Goal: Task Accomplishment & Management: Use online tool/utility

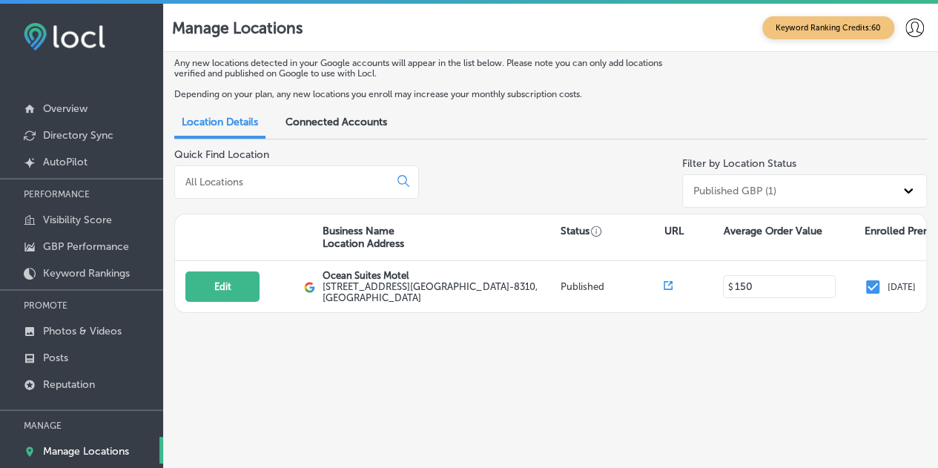
click at [916, 26] on icon at bounding box center [915, 28] width 19 height 19
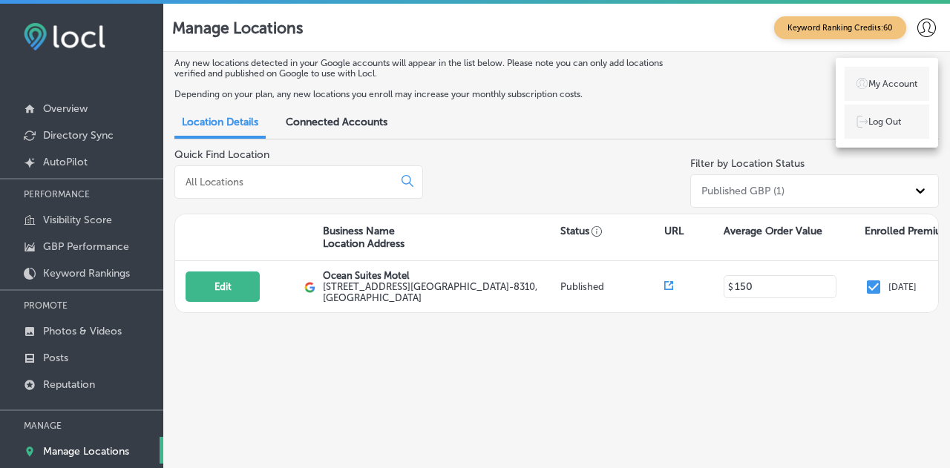
click at [723, 24] on div at bounding box center [475, 234] width 950 height 468
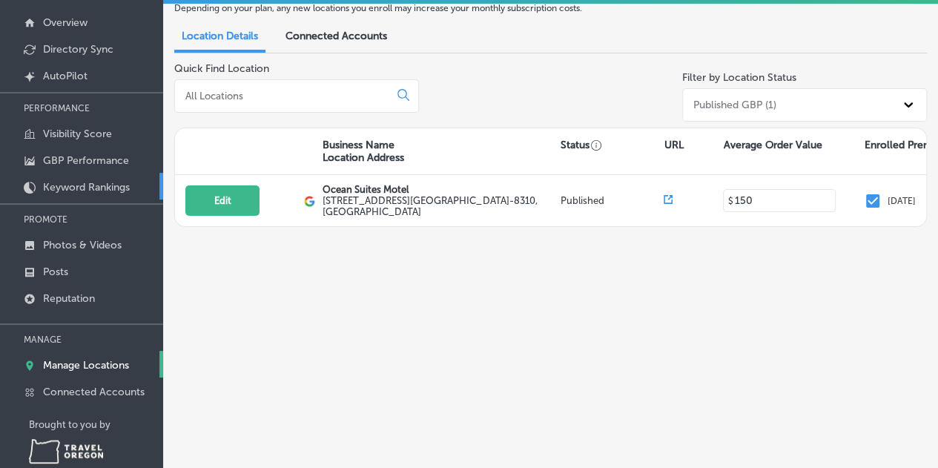
scroll to position [111, 0]
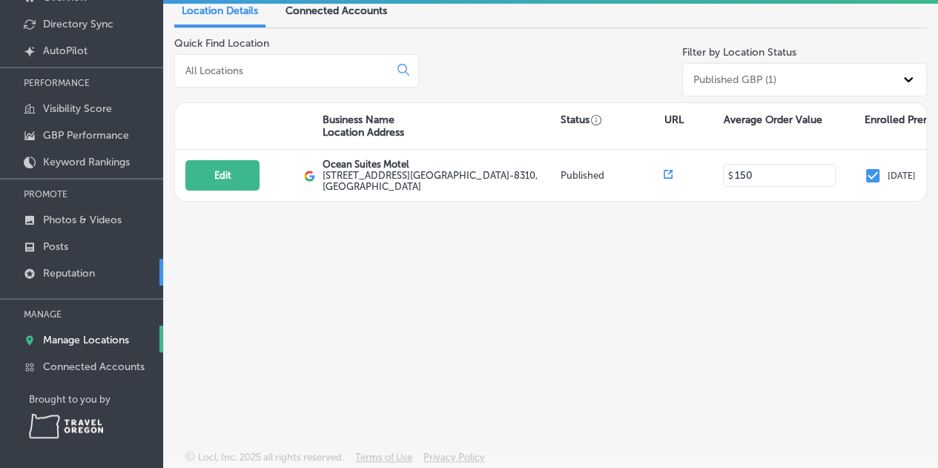
click at [83, 269] on p "Reputation" at bounding box center [69, 273] width 52 height 13
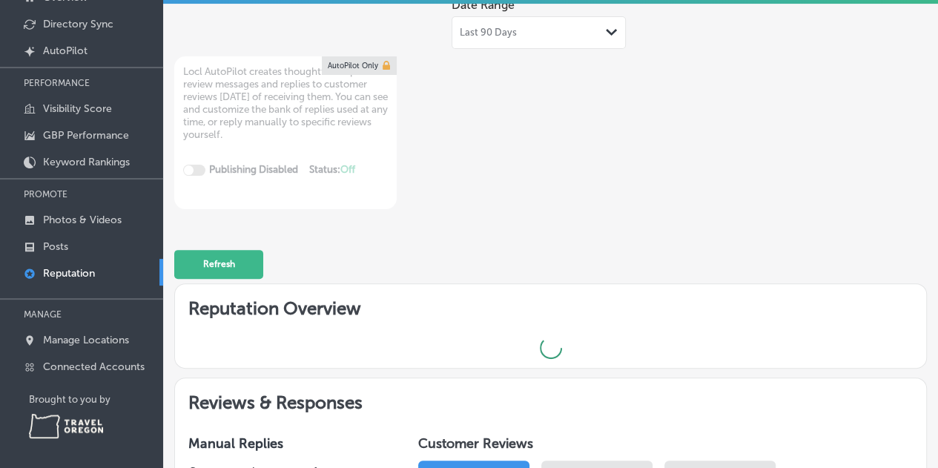
type textarea "x"
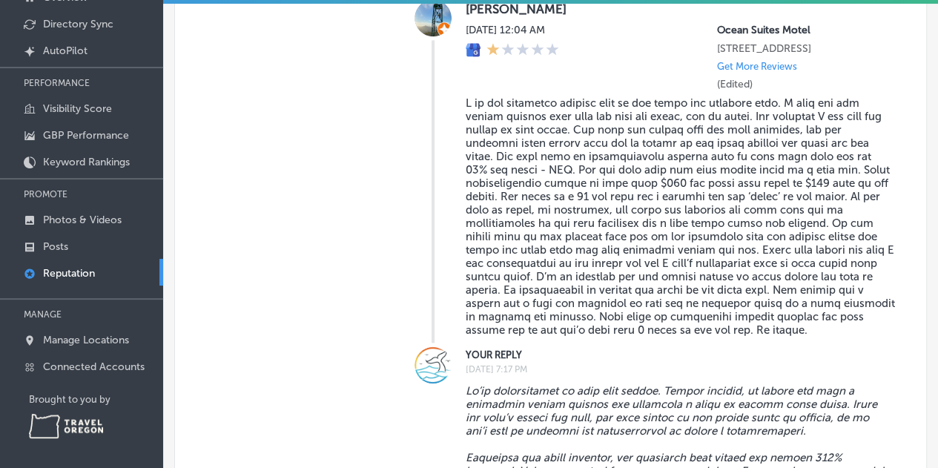
scroll to position [964, 0]
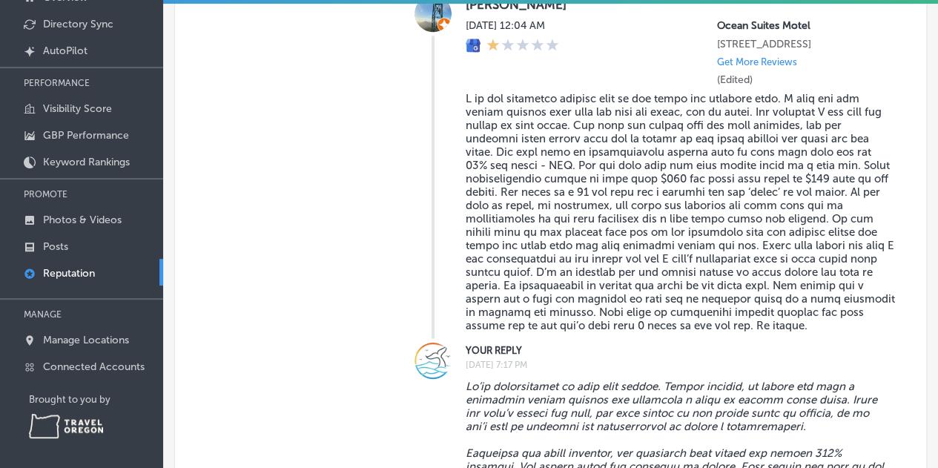
click at [501, 320] on blockquote at bounding box center [681, 212] width 430 height 240
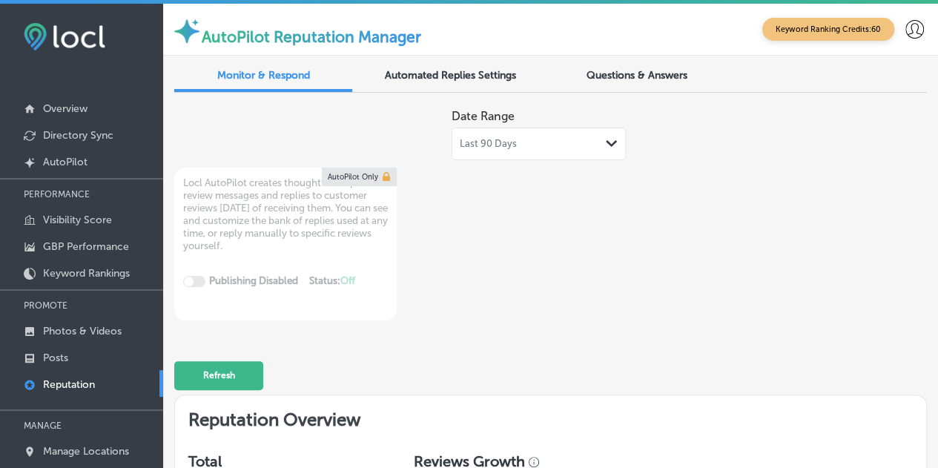
scroll to position [0, 0]
